Goal: Transaction & Acquisition: Purchase product/service

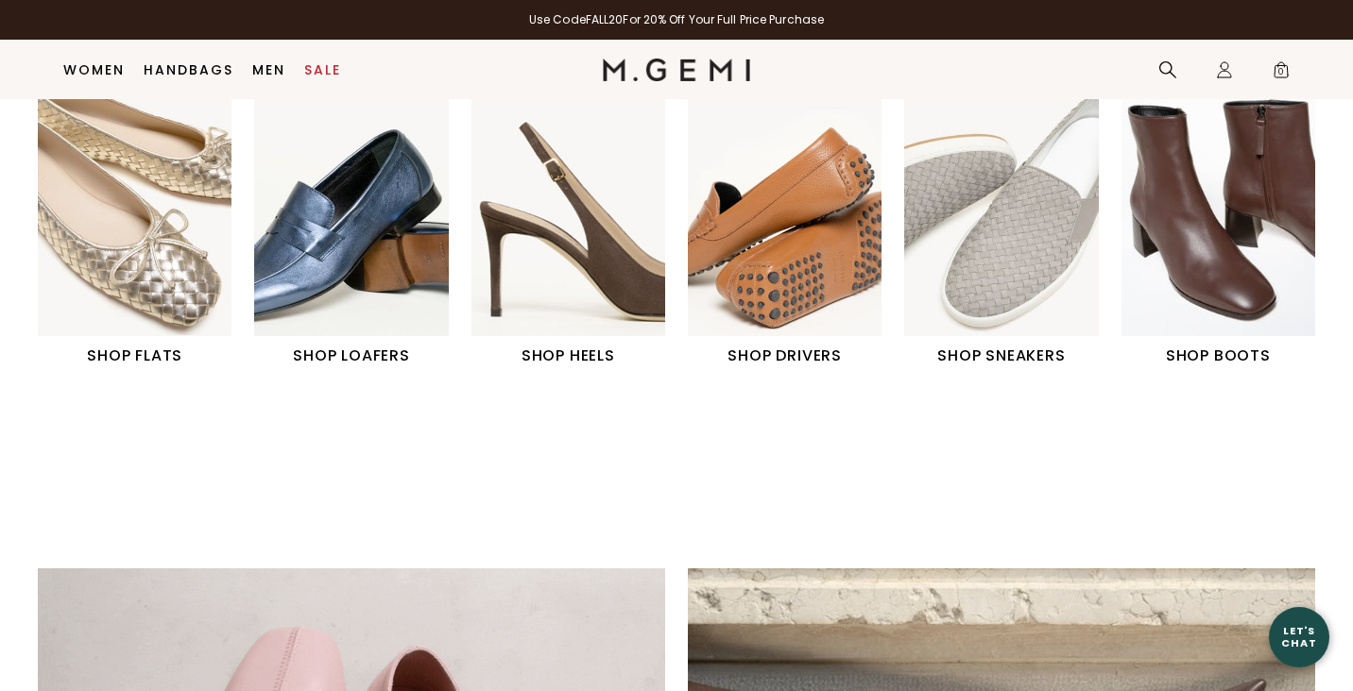
scroll to position [682, 0]
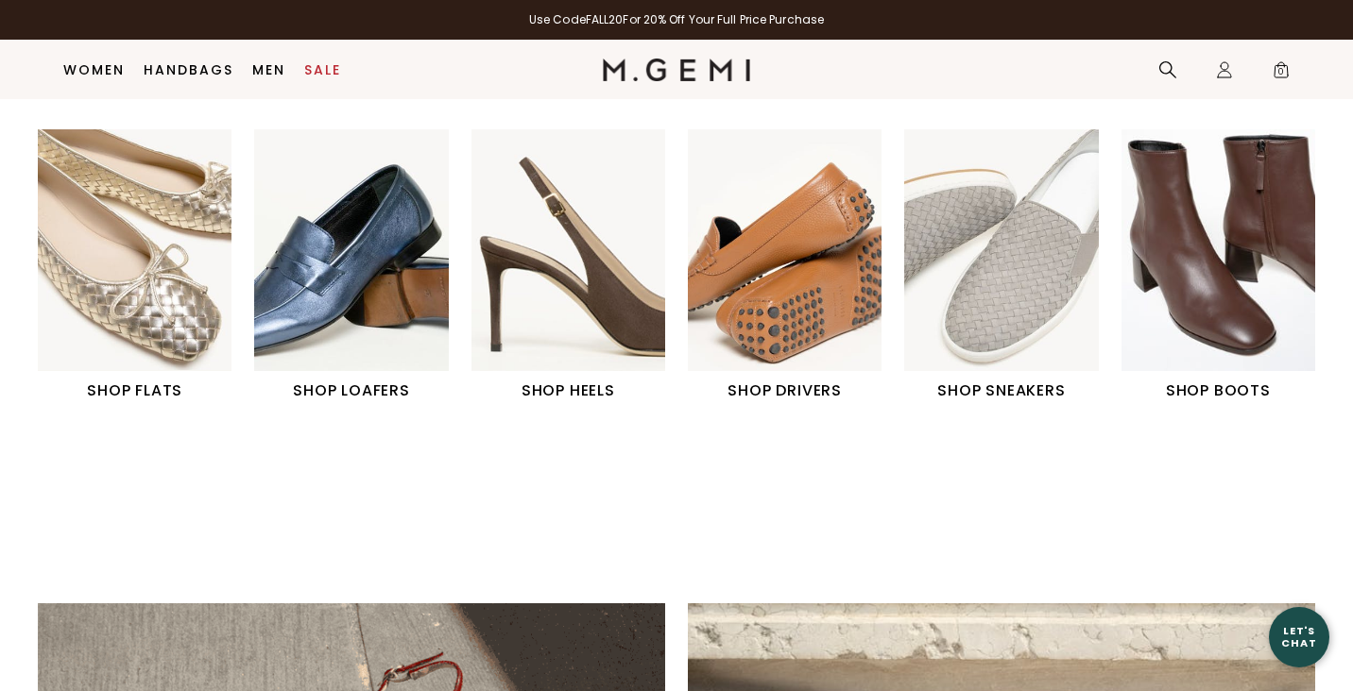
click at [206, 336] on img "1 / 6" at bounding box center [135, 250] width 194 height 243
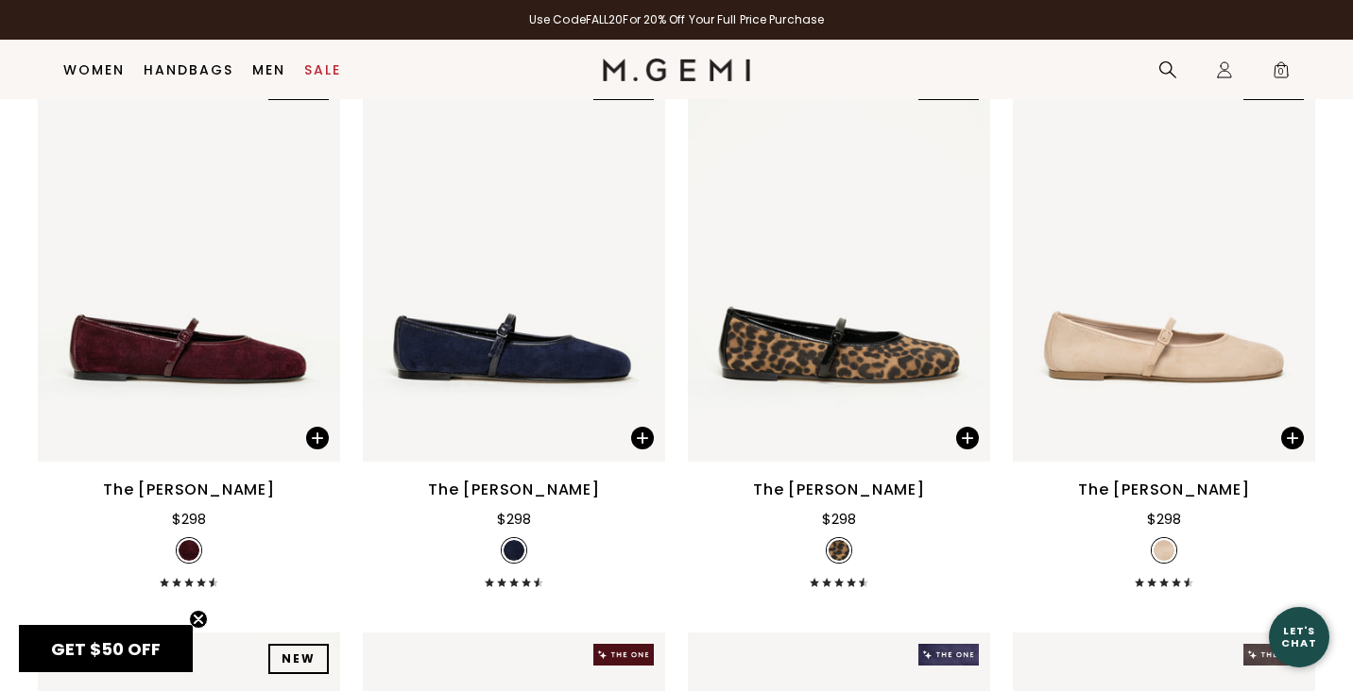
scroll to position [3202, 0]
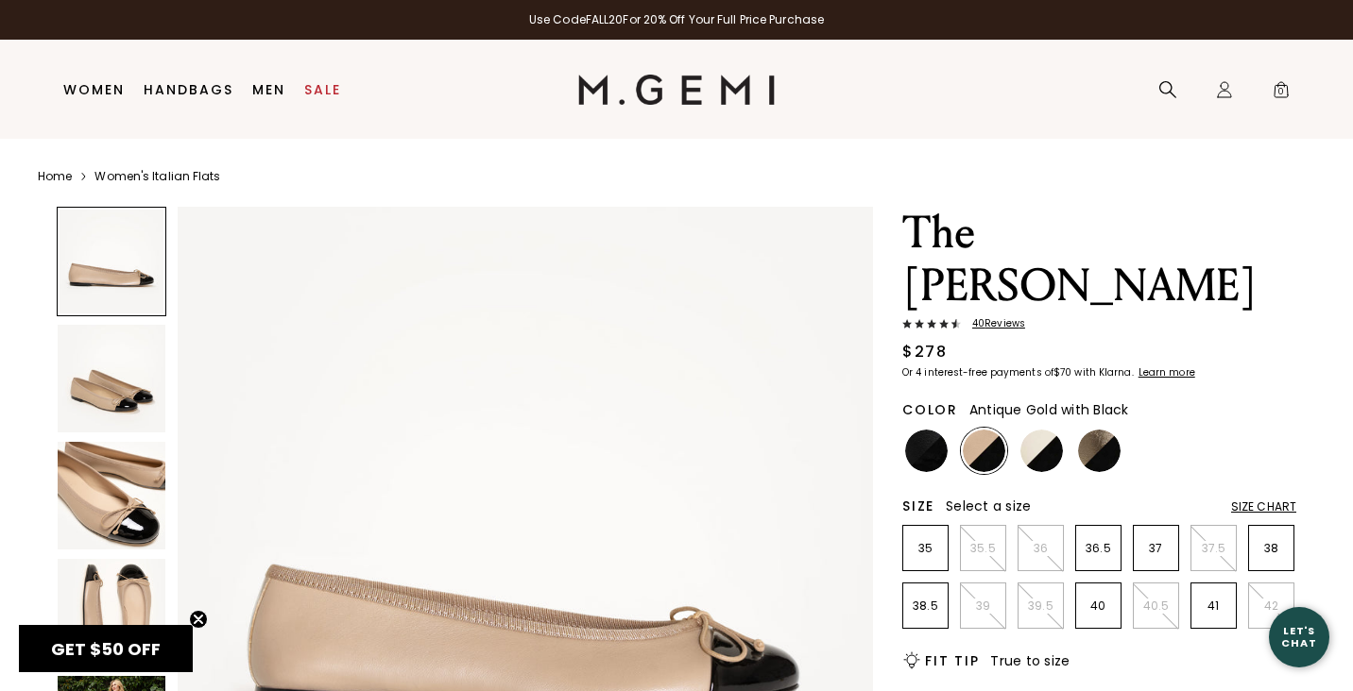
click at [1100, 430] on img at bounding box center [1099, 451] width 43 height 43
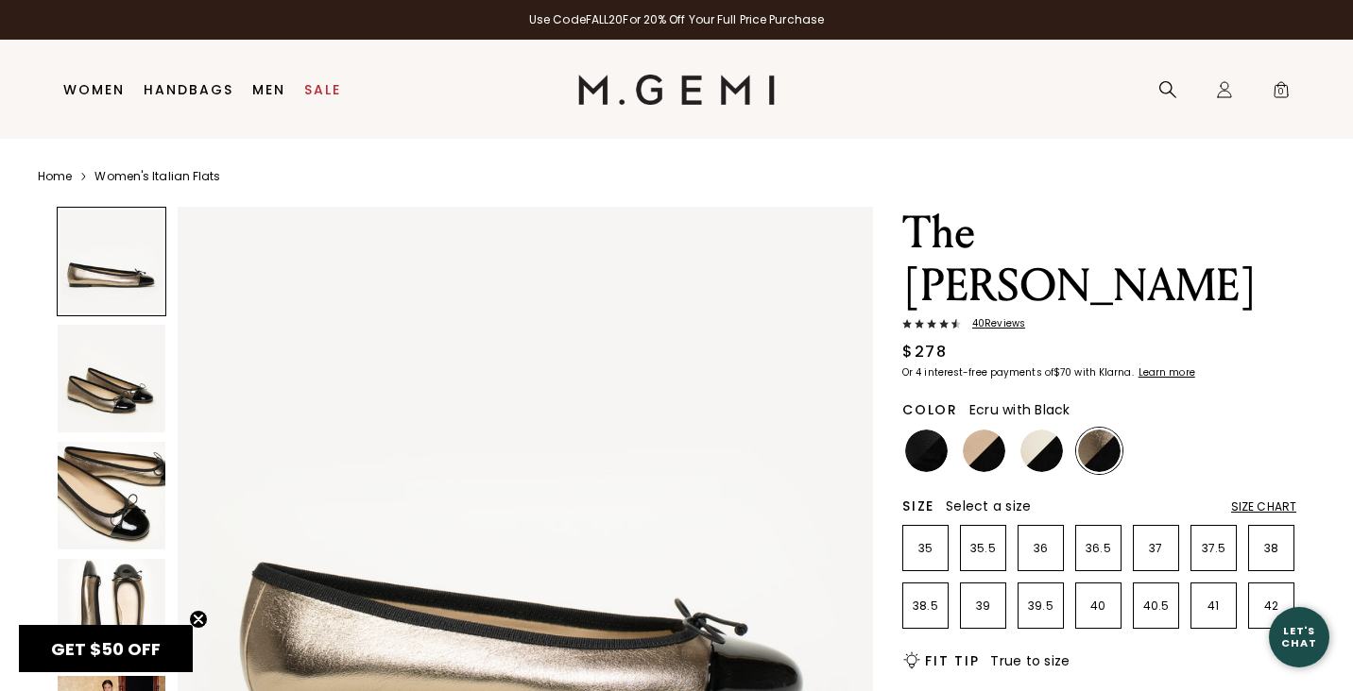
click at [1034, 430] on img at bounding box center [1041, 451] width 43 height 43
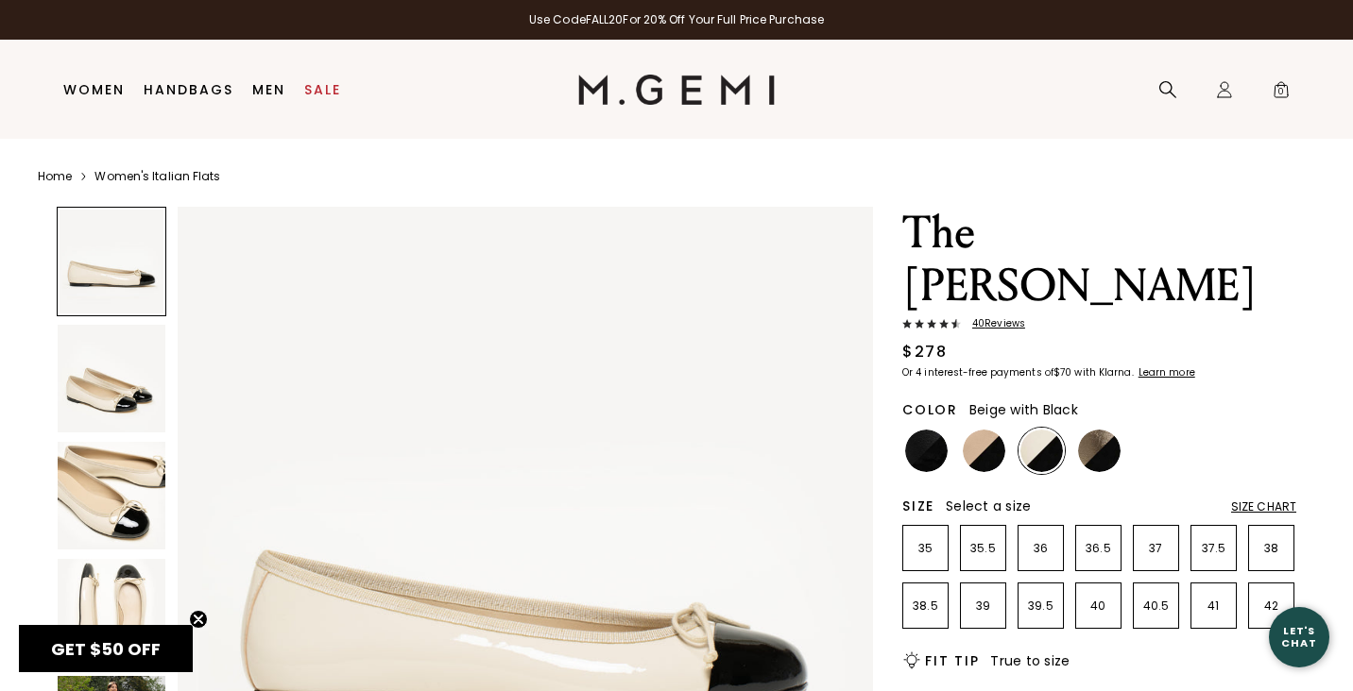
click at [979, 430] on img at bounding box center [984, 451] width 43 height 43
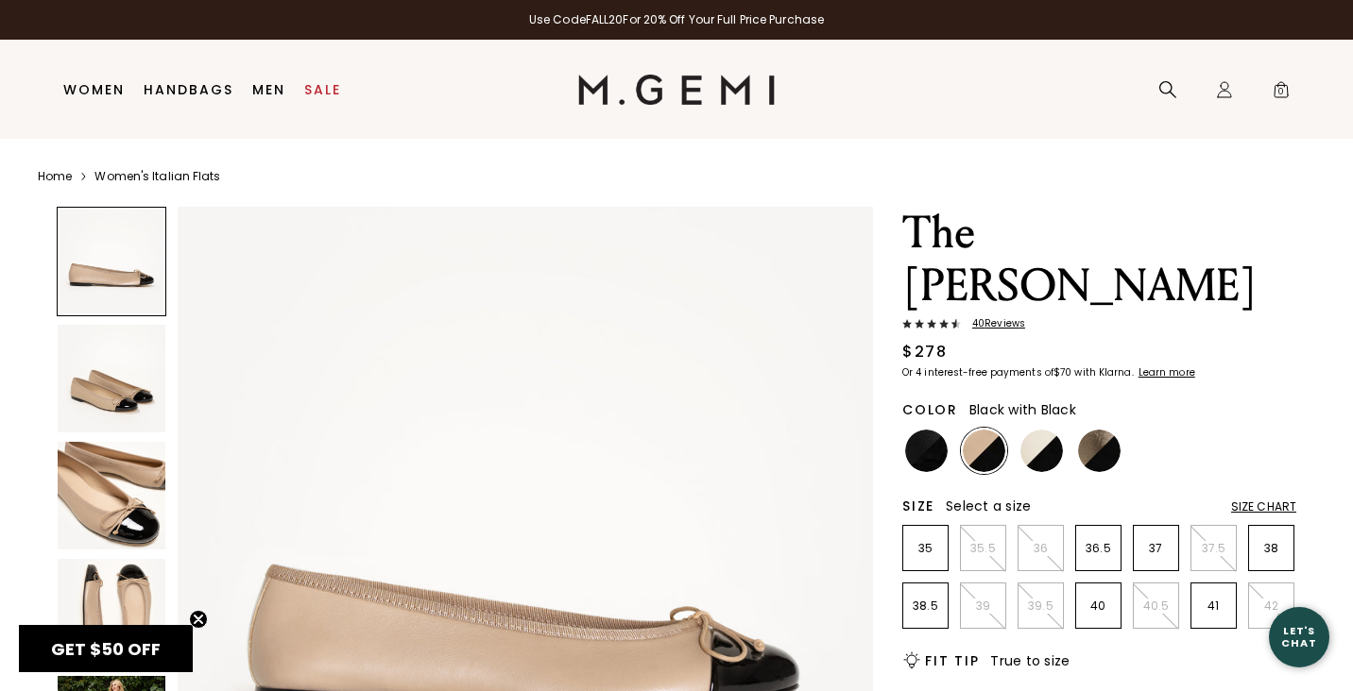
click at [914, 430] on img at bounding box center [926, 451] width 43 height 43
